Goal: Task Accomplishment & Management: Manage account settings

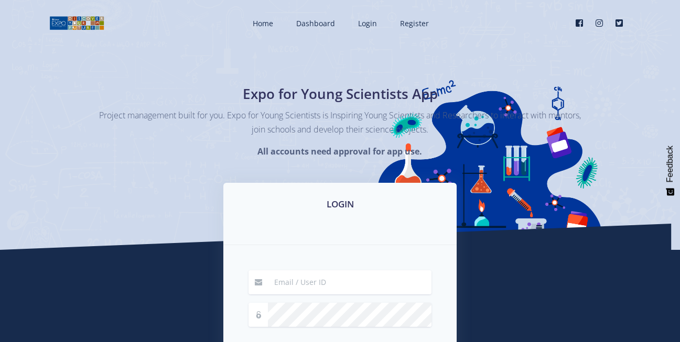
scroll to position [89, 0]
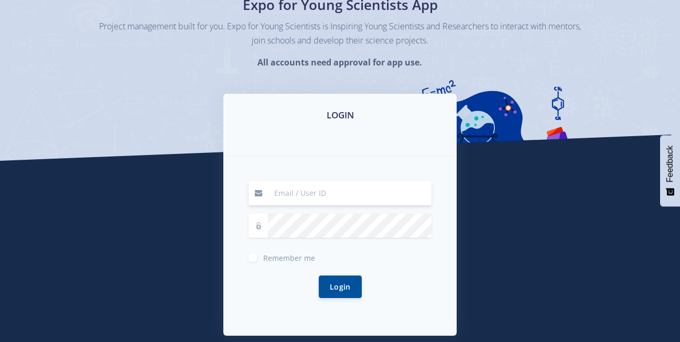
click at [310, 193] on input at bounding box center [349, 193] width 163 height 24
type input "39413"
click at [342, 288] on button "Login" at bounding box center [340, 286] width 43 height 23
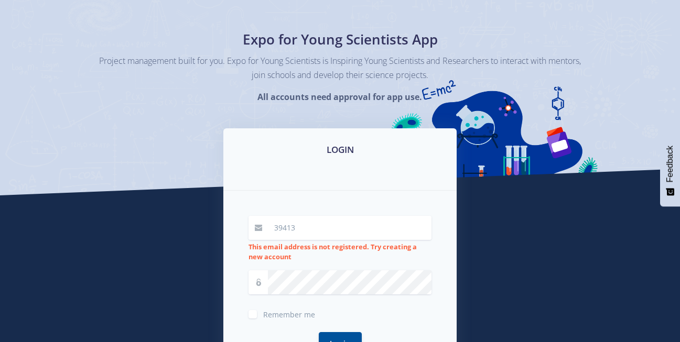
scroll to position [59, 0]
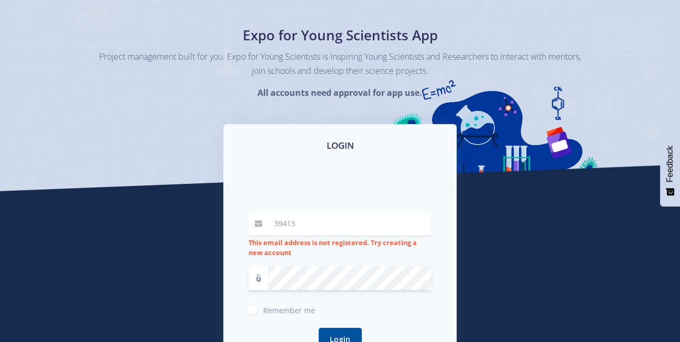
click at [319, 328] on button "Login" at bounding box center [340, 339] width 43 height 23
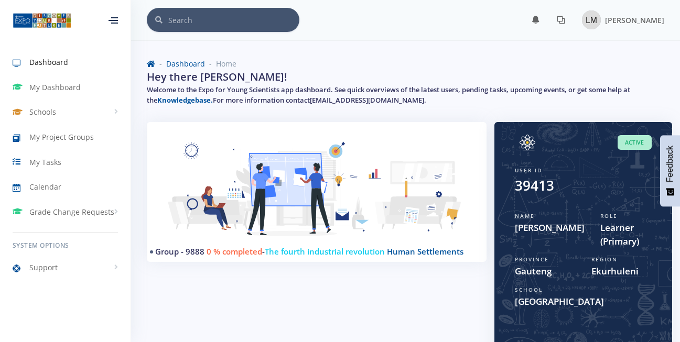
scroll to position [1, 0]
click at [556, 21] on icon at bounding box center [560, 19] width 8 height 8
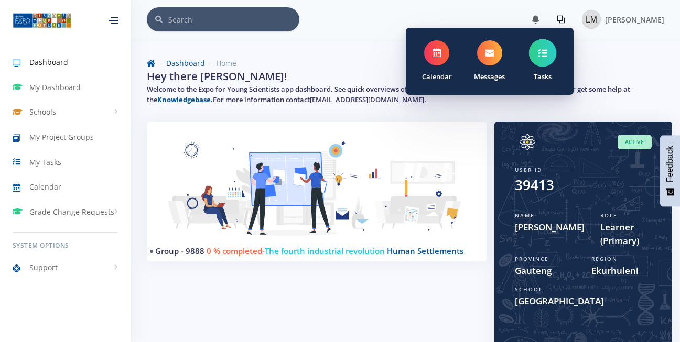
click at [528, 46] on span at bounding box center [542, 53] width 28 height 28
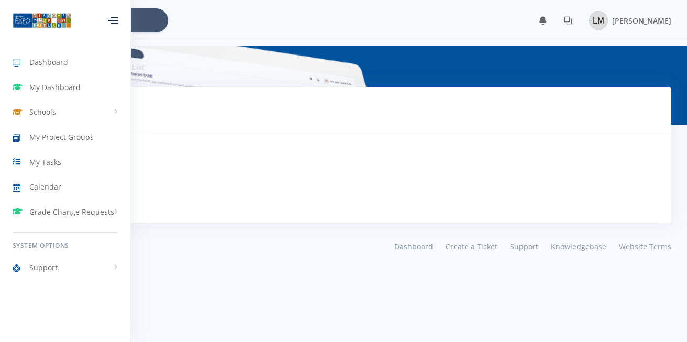
scroll to position [8, 8]
click at [268, 175] on h3 "No Tasks Pending" at bounding box center [343, 179] width 581 height 14
click at [412, 96] on div "Tasks Tasks To Do" at bounding box center [344, 110] width 656 height 47
click at [83, 69] on link "Dashboard" at bounding box center [65, 62] width 130 height 24
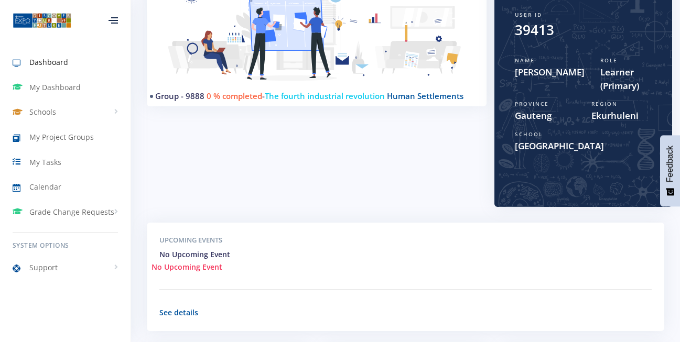
scroll to position [156, 0]
click at [76, 136] on span "My Project Groups" at bounding box center [61, 137] width 64 height 11
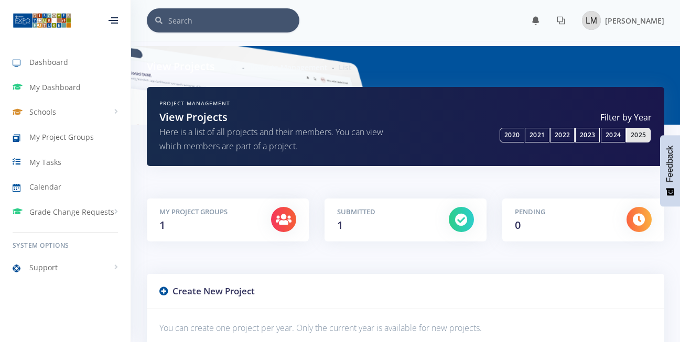
scroll to position [8, 8]
click at [279, 212] on div at bounding box center [283, 219] width 25 height 25
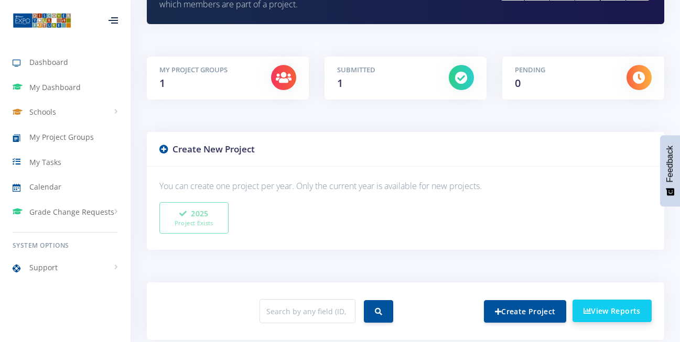
click at [630, 308] on link "View Reports" at bounding box center [611, 311] width 79 height 23
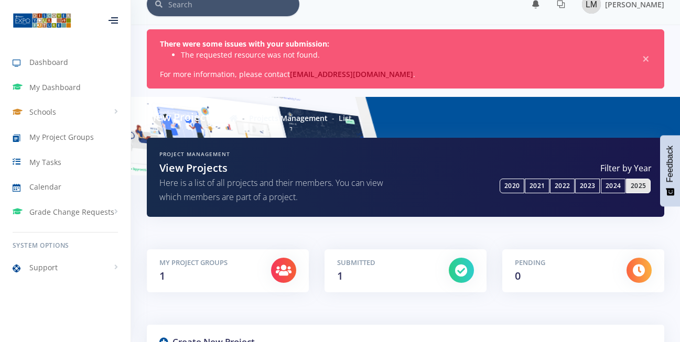
scroll to position [16, 0]
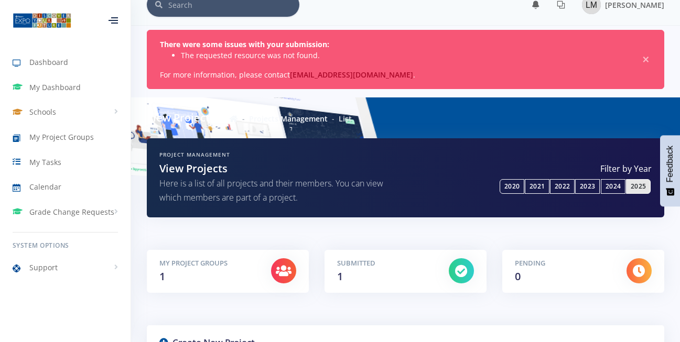
click at [117, 20] on icon at bounding box center [112, 20] width 9 height 1
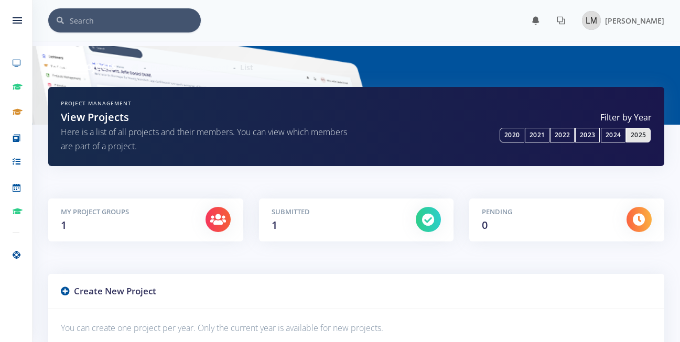
scroll to position [8, 8]
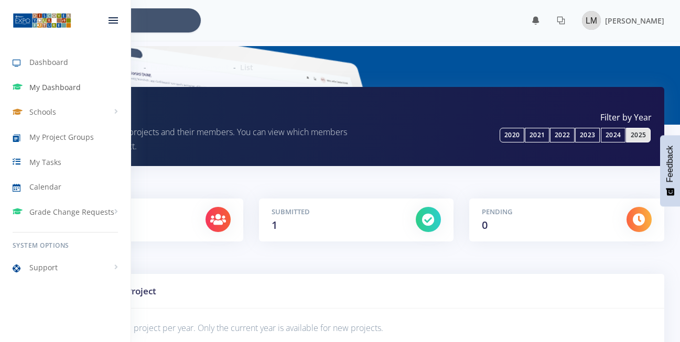
click at [36, 94] on link "My Dashboard" at bounding box center [65, 87] width 130 height 24
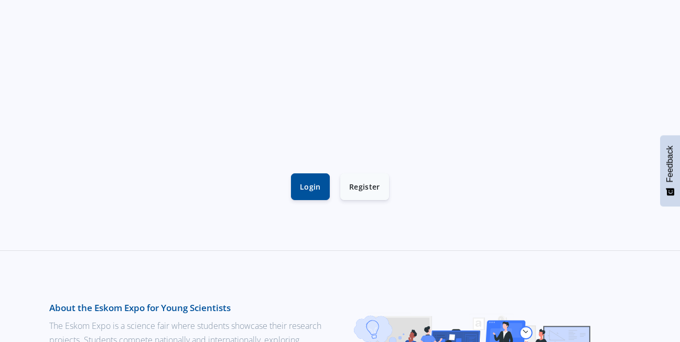
scroll to position [281, 0]
click at [298, 176] on link "Login" at bounding box center [310, 185] width 39 height 27
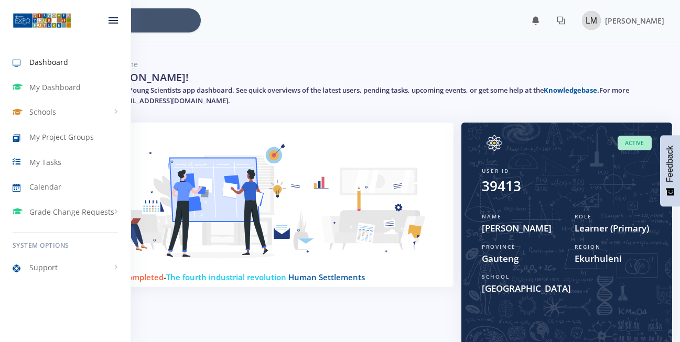
scroll to position [8, 8]
click at [107, 27] on div at bounding box center [113, 20] width 35 height 31
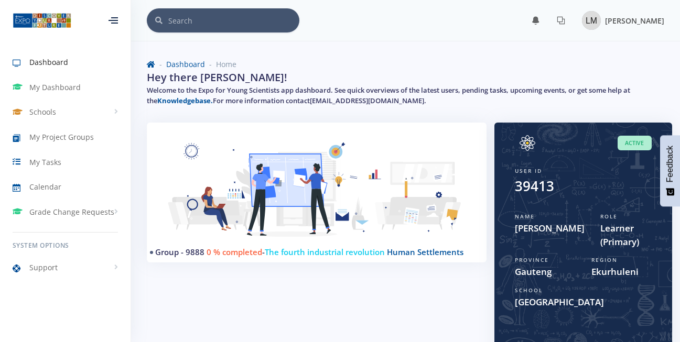
click at [582, 17] on img at bounding box center [591, 20] width 19 height 19
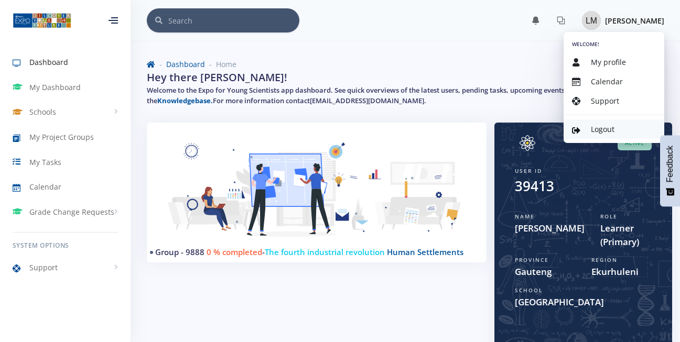
click at [602, 128] on span "Logout" at bounding box center [602, 129] width 24 height 10
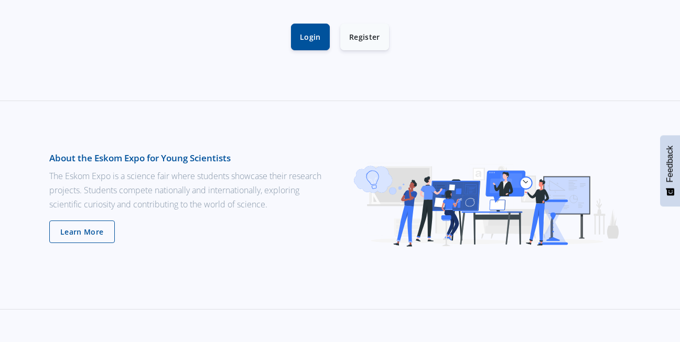
scroll to position [425, 0]
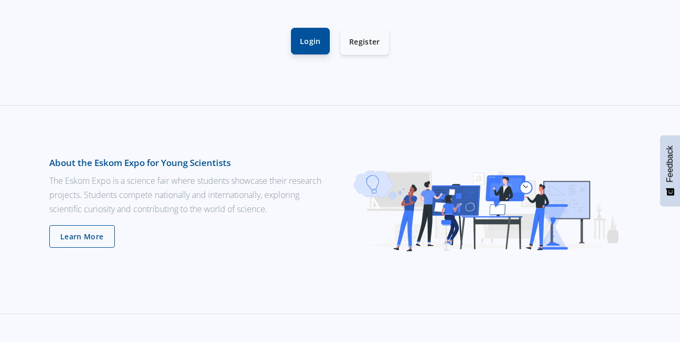
click at [313, 49] on link "Login" at bounding box center [310, 41] width 39 height 27
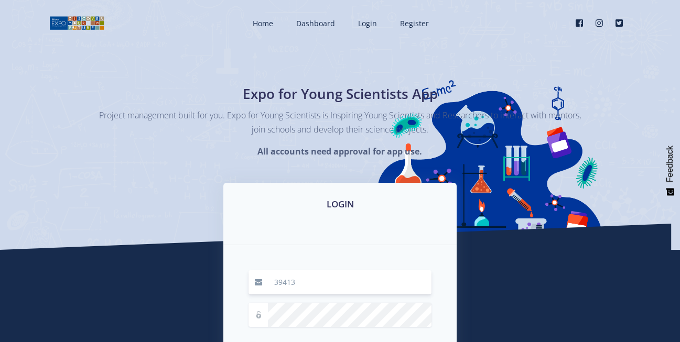
click at [309, 278] on input "39413" at bounding box center [349, 282] width 163 height 24
type input "3"
type input "itumelengchiloane914@gmai.com"
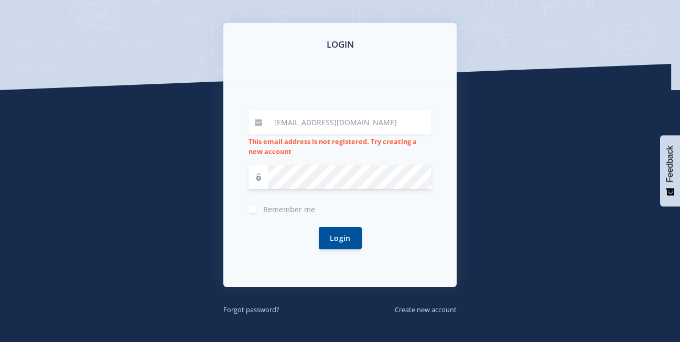
scroll to position [162, 0]
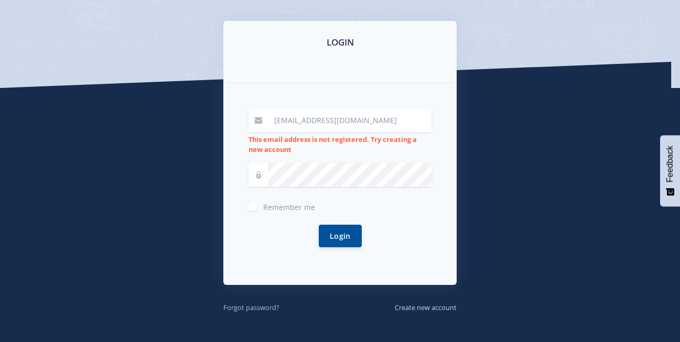
click at [258, 303] on small "Forgot password?" at bounding box center [251, 307] width 56 height 9
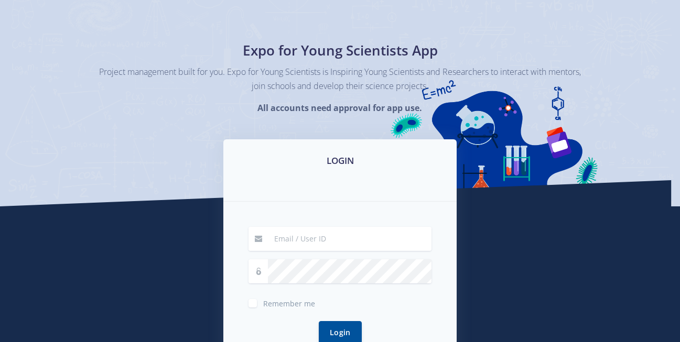
scroll to position [108, 0]
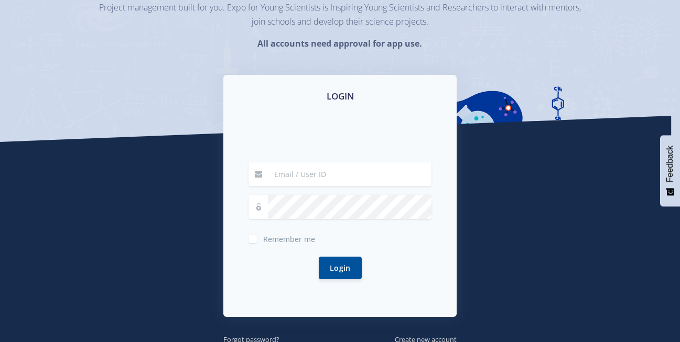
type input "39413"
click at [338, 265] on button "Login" at bounding box center [340, 268] width 43 height 23
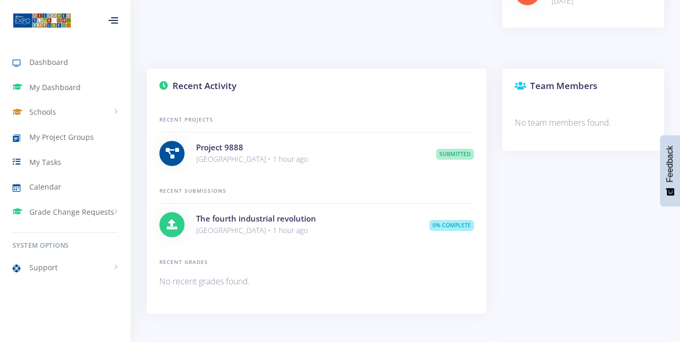
scroll to position [579, 0]
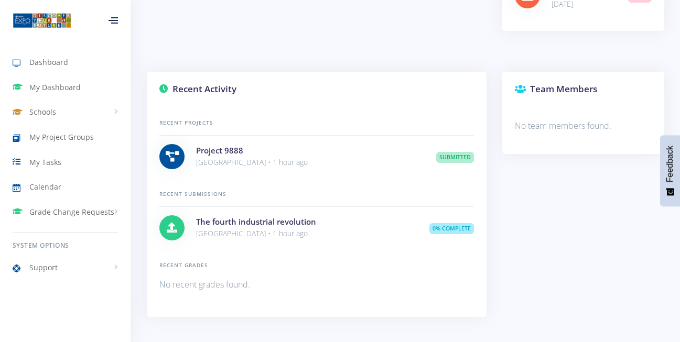
click at [116, 24] on div at bounding box center [112, 20] width 9 height 6
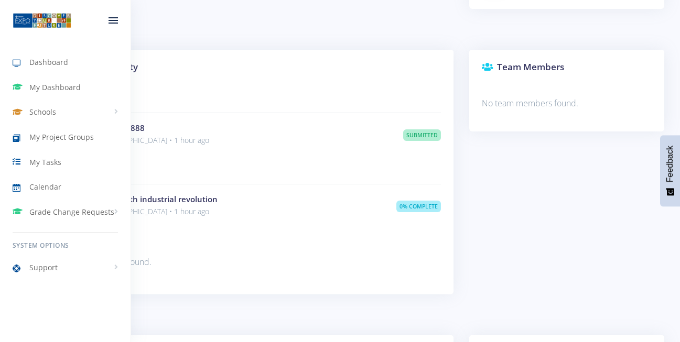
scroll to position [183, 169]
click at [113, 25] on div at bounding box center [113, 20] width 35 height 31
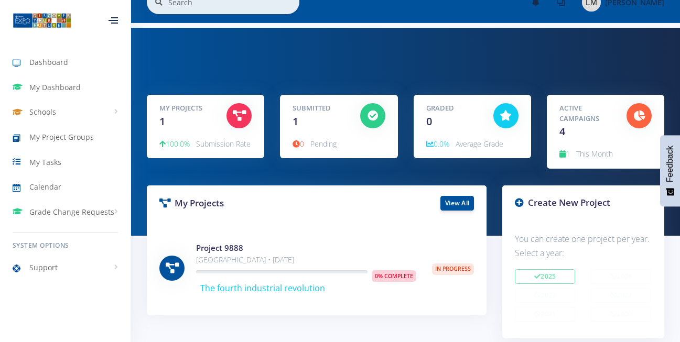
scroll to position [0, 0]
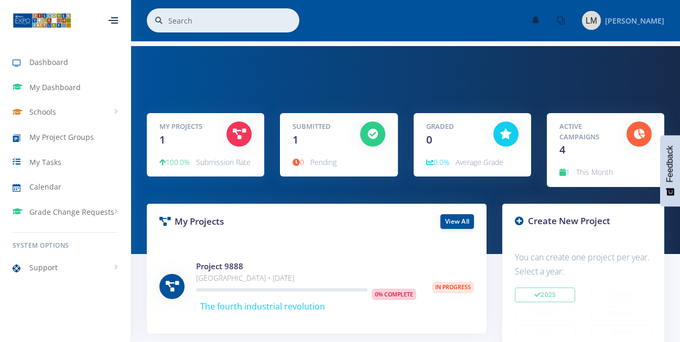
click at [582, 20] on img at bounding box center [591, 20] width 19 height 19
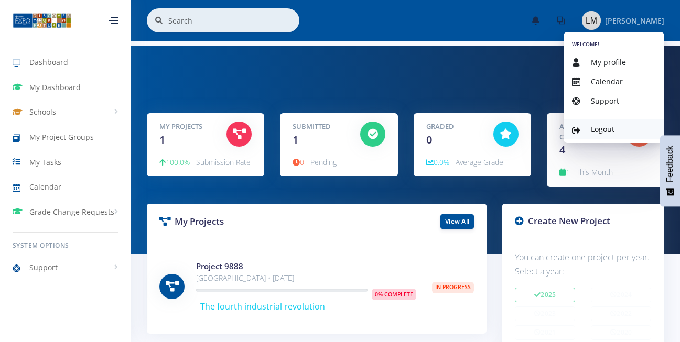
click at [595, 130] on span "Logout" at bounding box center [602, 129] width 24 height 10
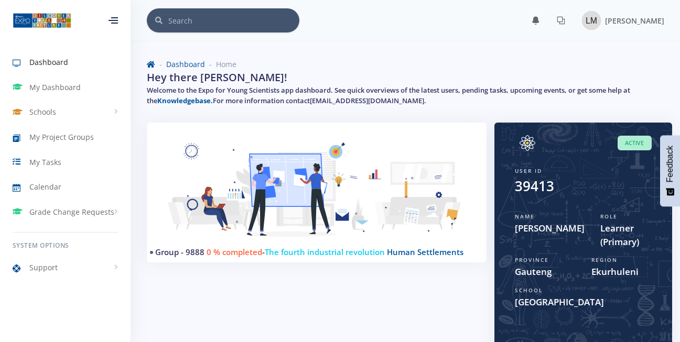
scroll to position [8, 8]
click at [582, 17] on img at bounding box center [591, 20] width 19 height 19
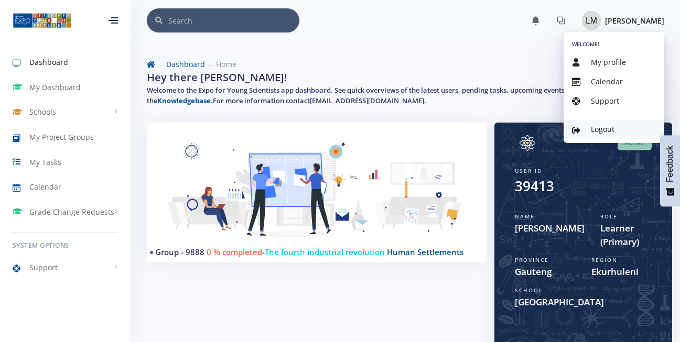
click at [595, 126] on span "Logout" at bounding box center [602, 129] width 24 height 10
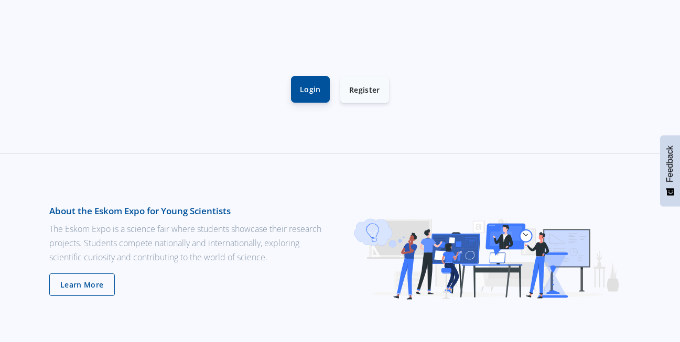
scroll to position [378, 0]
click at [312, 83] on link "Login" at bounding box center [310, 88] width 39 height 27
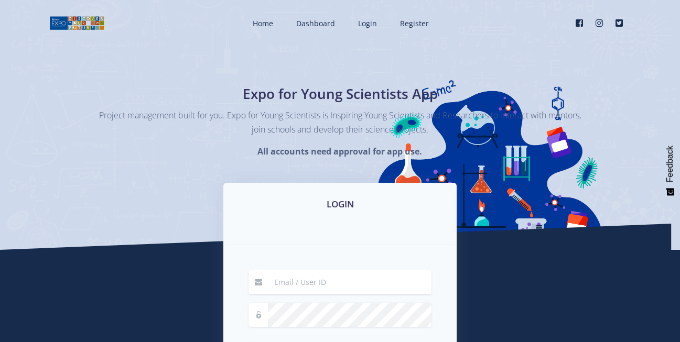
scroll to position [59, 0]
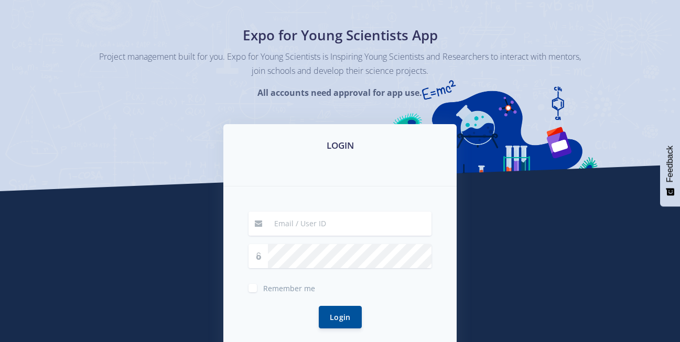
type input "39413"
click at [303, 228] on input "39413" at bounding box center [349, 224] width 163 height 24
type input "itumelengchiloane914@gmai.com"
click at [319, 306] on button "Login" at bounding box center [340, 317] width 43 height 23
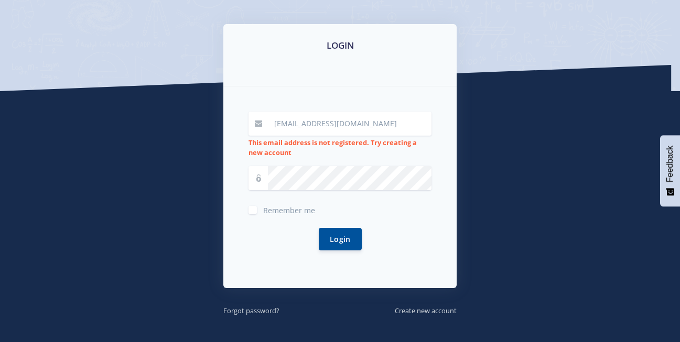
scroll to position [159, 0]
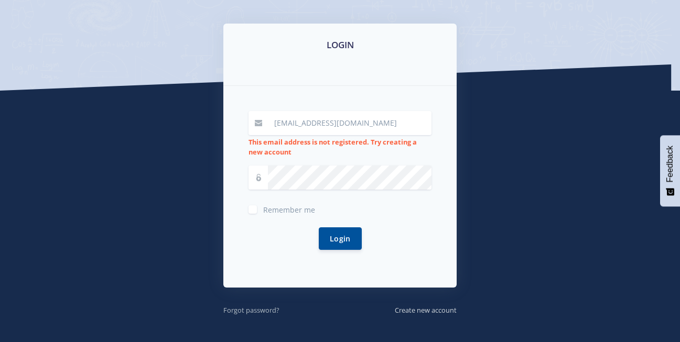
click at [265, 310] on small "Forgot password?" at bounding box center [251, 309] width 56 height 9
click at [398, 124] on input "[EMAIL_ADDRESS][DOMAIN_NAME]" at bounding box center [349, 123] width 163 height 24
type input "i"
type input "34240"
click at [263, 205] on label "Remember me" at bounding box center [289, 207] width 52 height 8
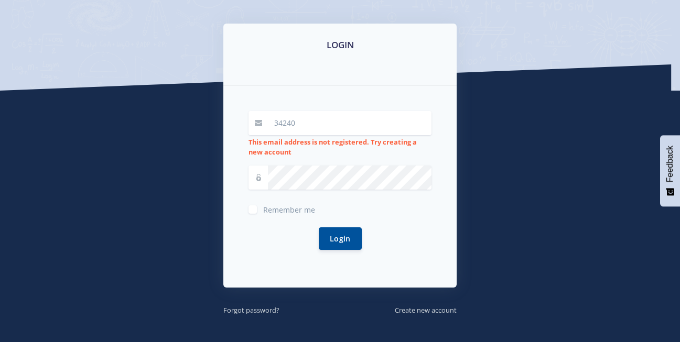
click at [263, 205] on input "Remember me" at bounding box center [266, 205] width 7 height 7
checkbox input "true"
click at [342, 245] on button "Login" at bounding box center [340, 238] width 43 height 23
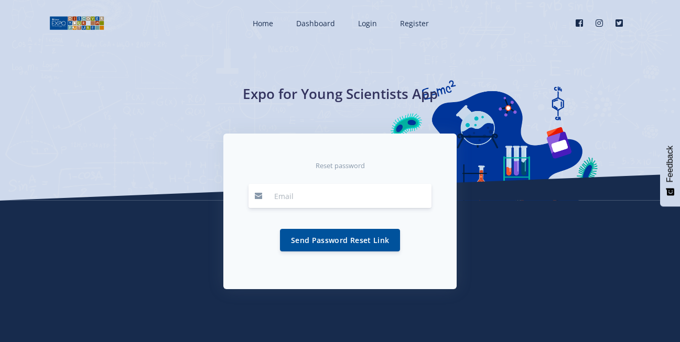
click at [329, 201] on input "email" at bounding box center [349, 196] width 163 height 24
type input "[EMAIL_ADDRESS][DOMAIN_NAME]"
click at [344, 237] on button "Send Password Reset Link" at bounding box center [340, 239] width 120 height 23
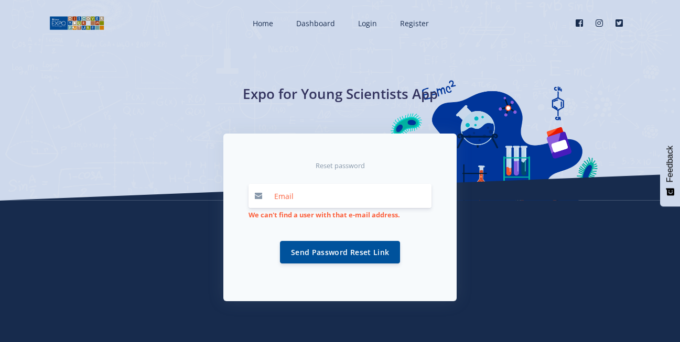
click at [356, 196] on input "email" at bounding box center [349, 196] width 163 height 24
click at [311, 189] on input "email" at bounding box center [349, 196] width 163 height 24
type input "34240"
click at [346, 250] on button "Send Password Reset Link" at bounding box center [340, 251] width 120 height 23
click at [343, 194] on input "34240" at bounding box center [349, 196] width 163 height 24
